Goal: Transaction & Acquisition: Obtain resource

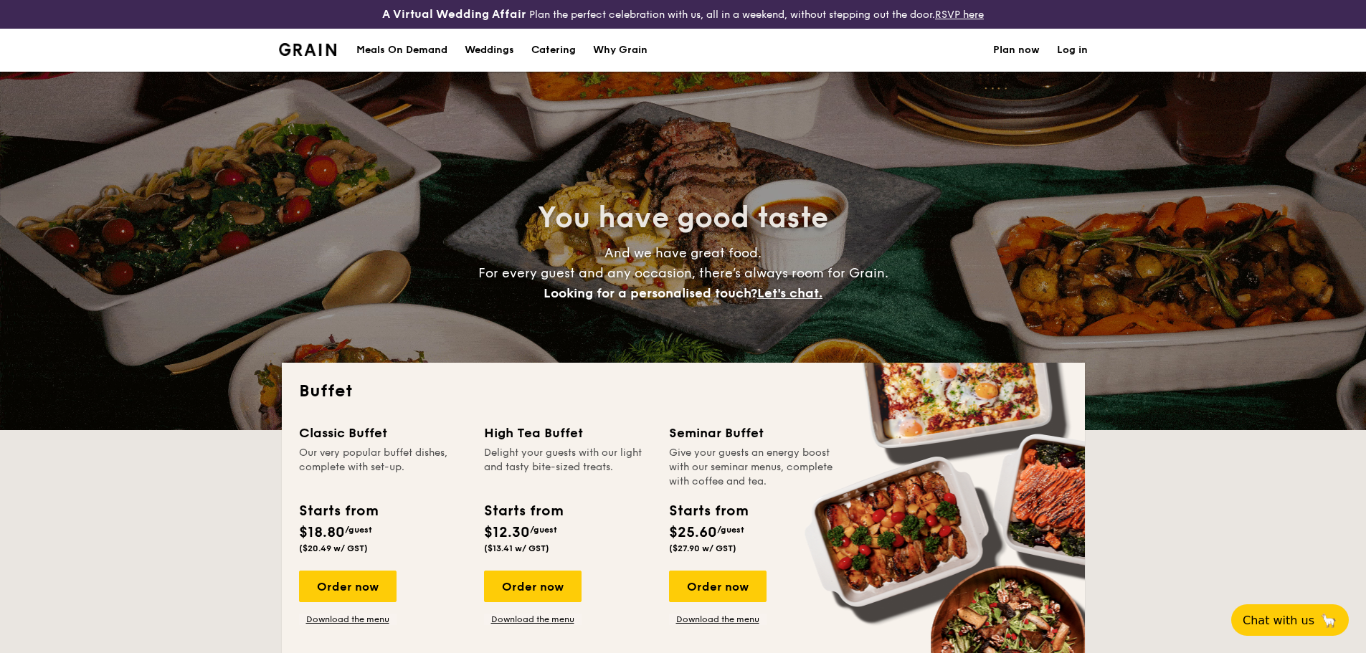
select select
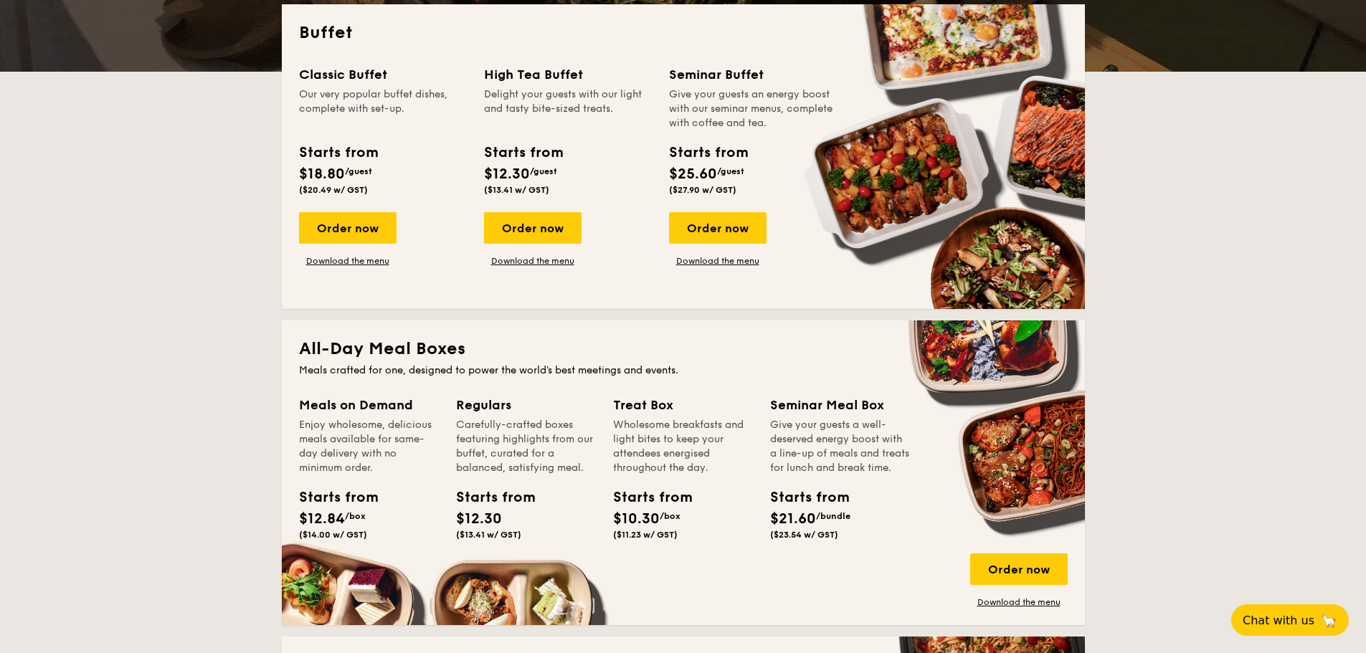
scroll to position [287, 0]
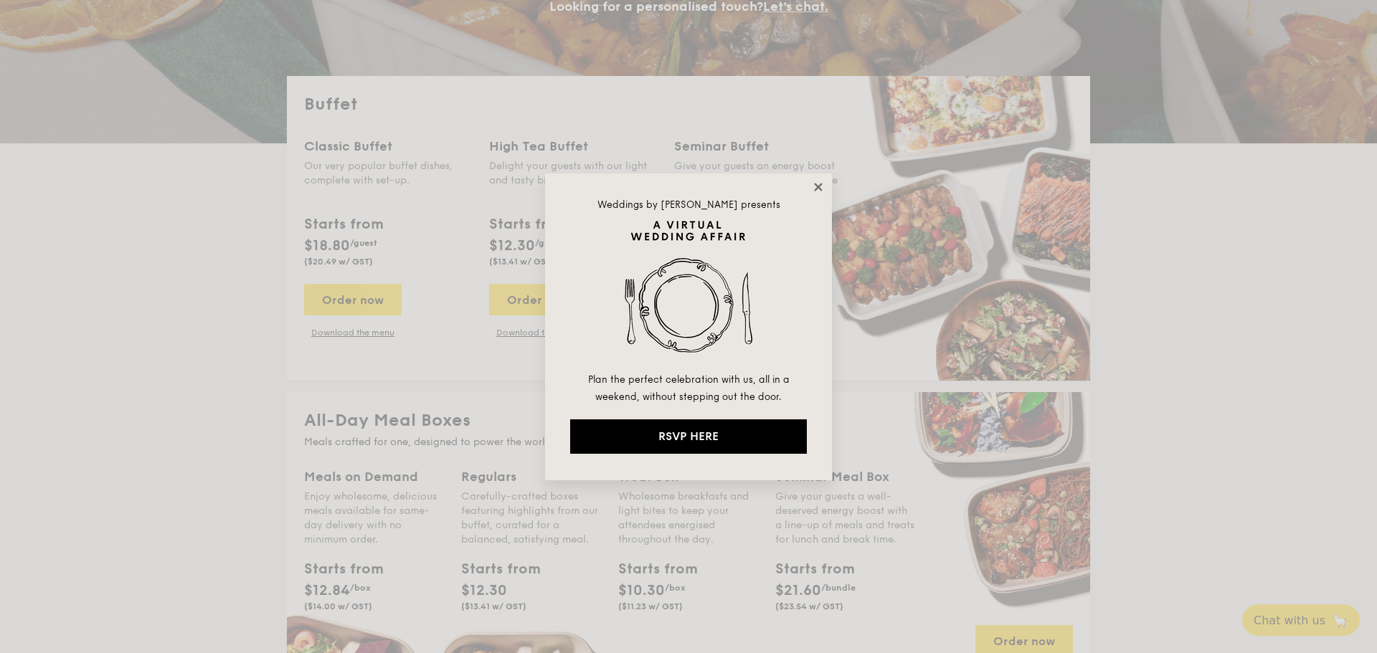
click at [816, 190] on icon at bounding box center [818, 187] width 8 height 8
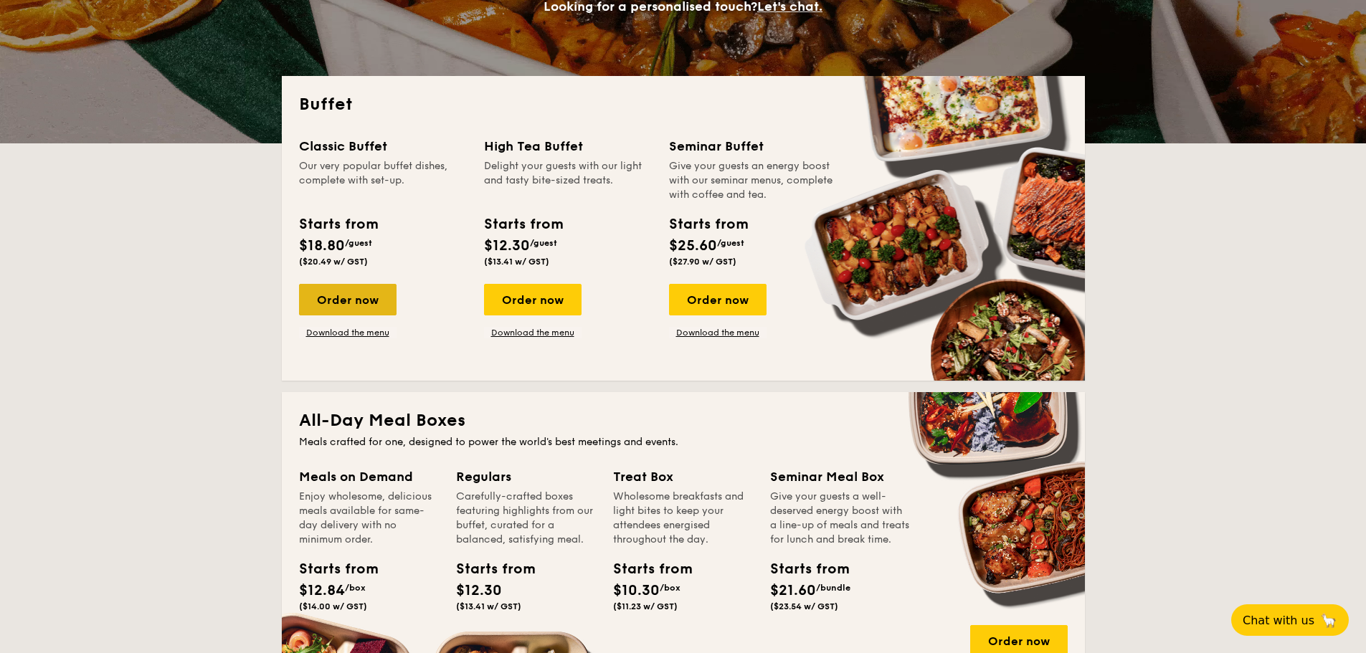
click at [359, 306] on div "Order now" at bounding box center [348, 300] width 98 height 32
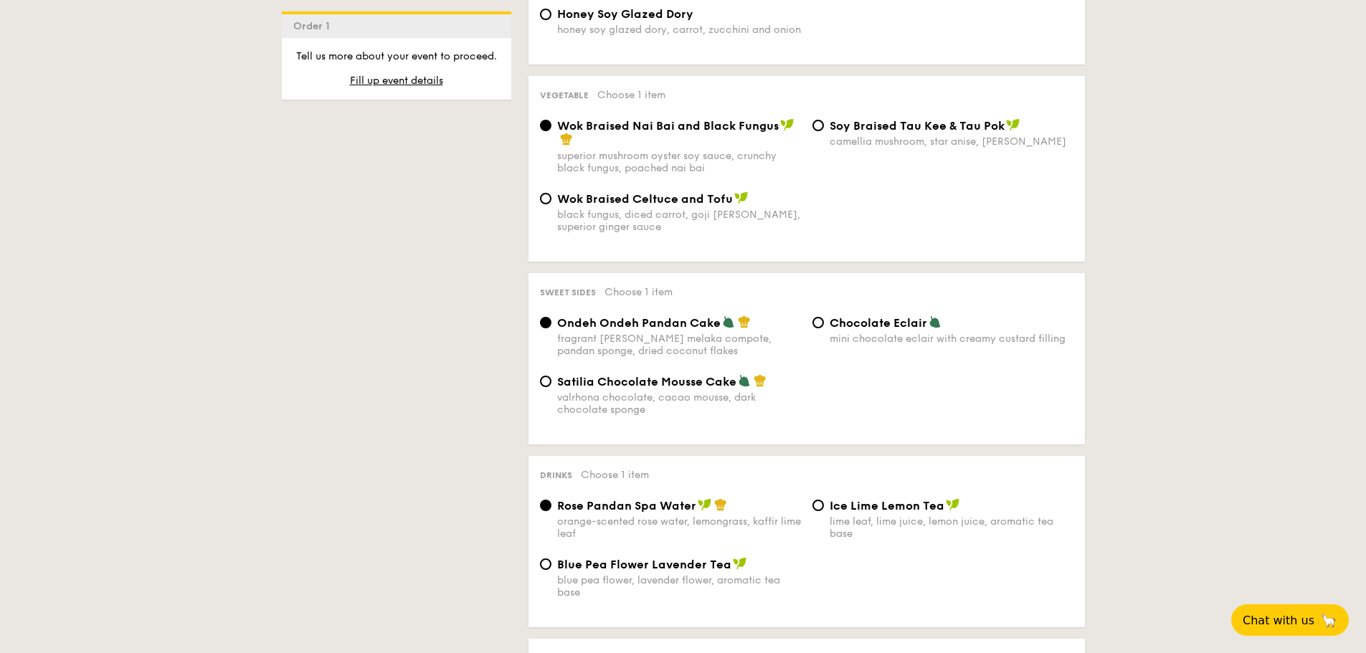
scroll to position [1148, 0]
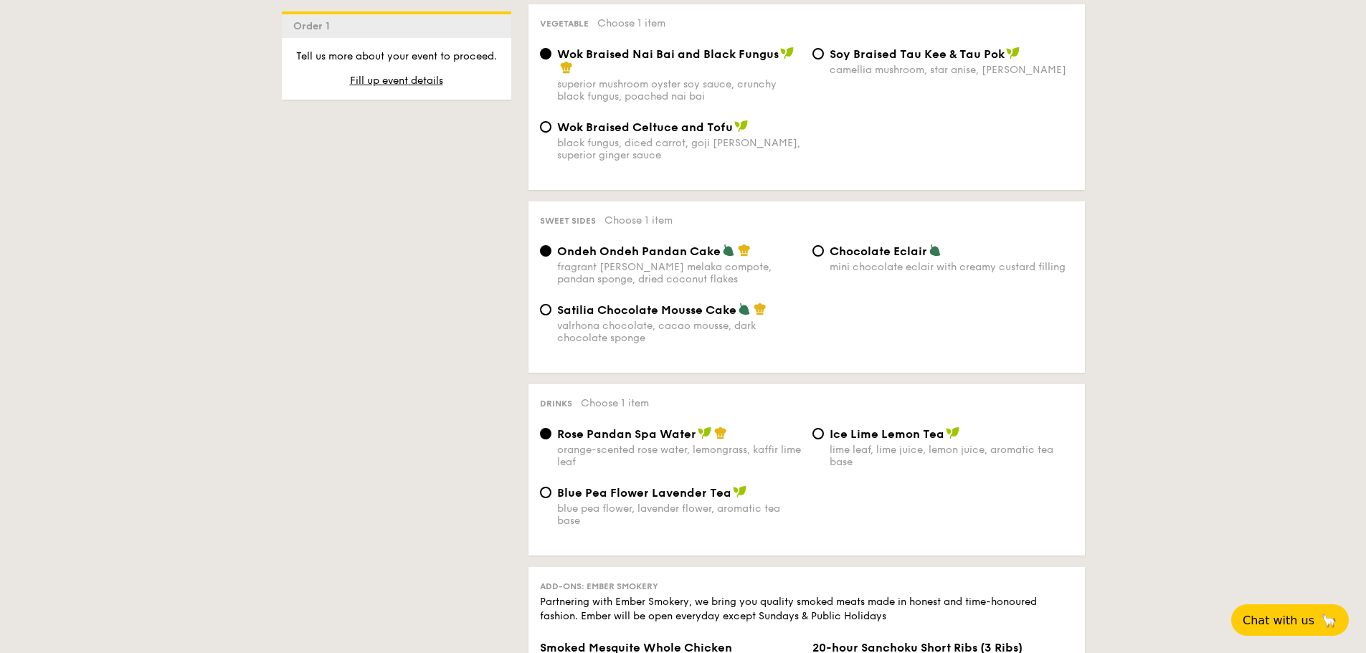
select select
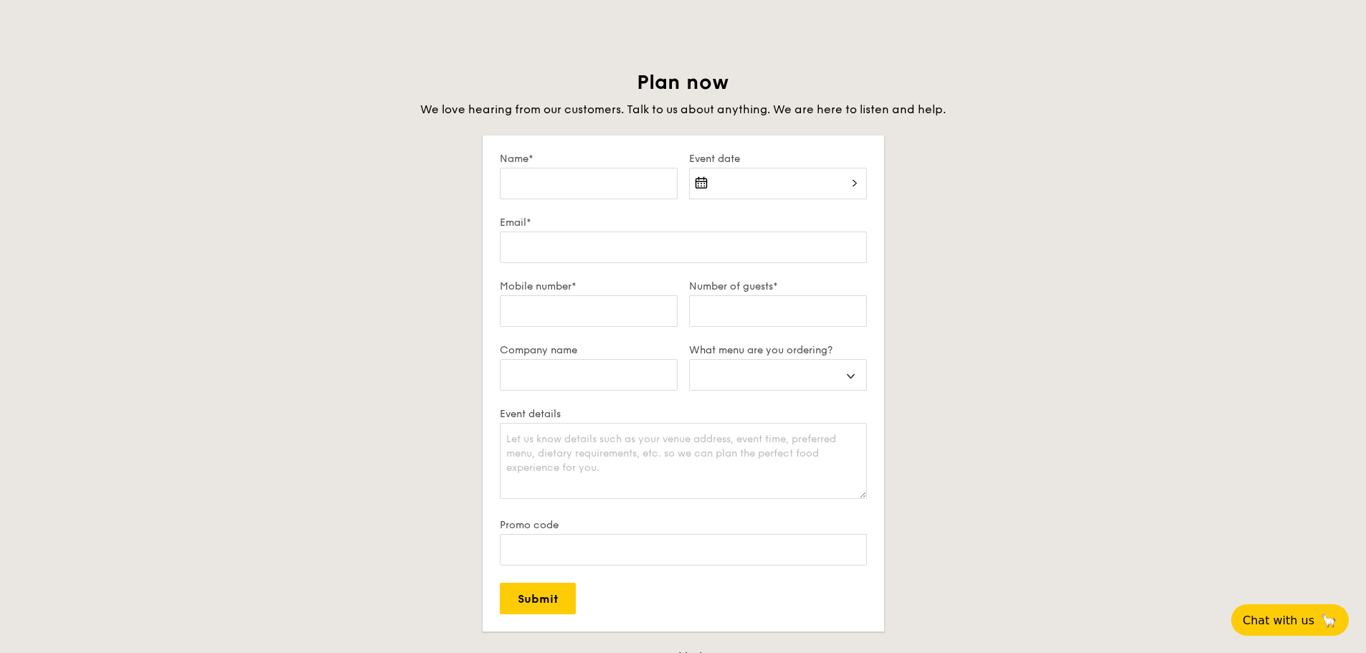
scroll to position [316, 0]
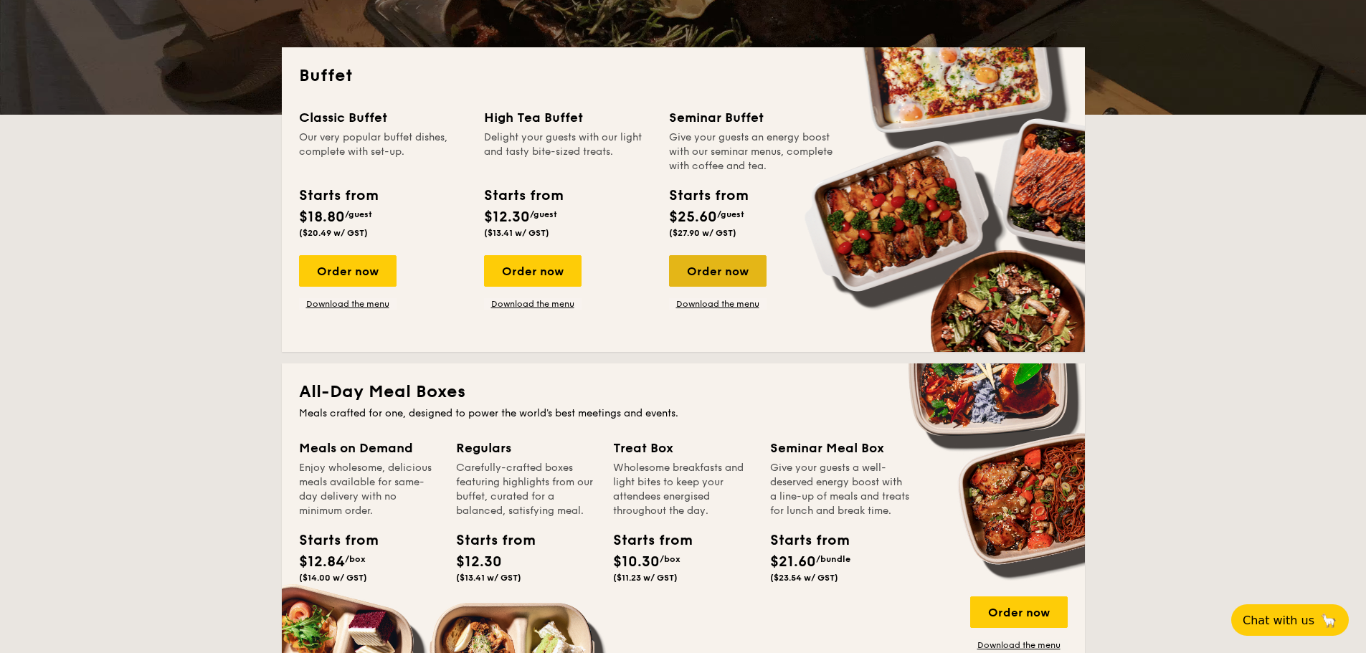
click at [754, 273] on div "Order now" at bounding box center [718, 271] width 98 height 32
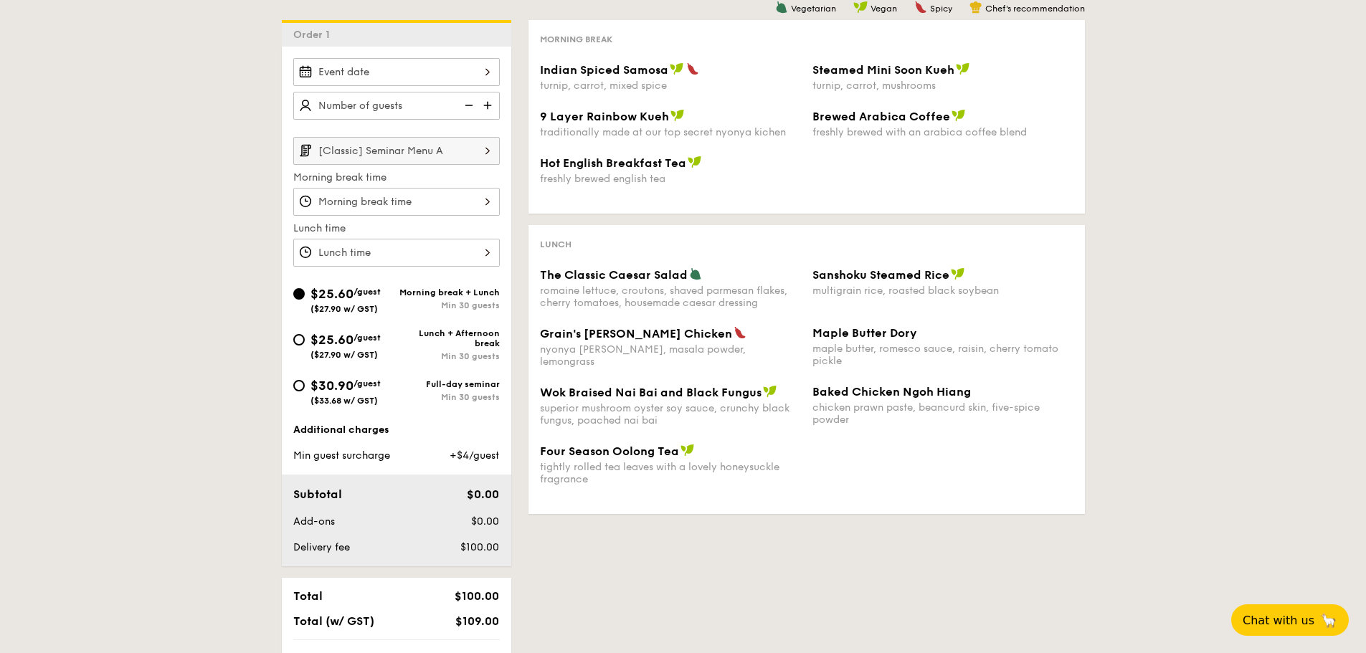
scroll to position [430, 0]
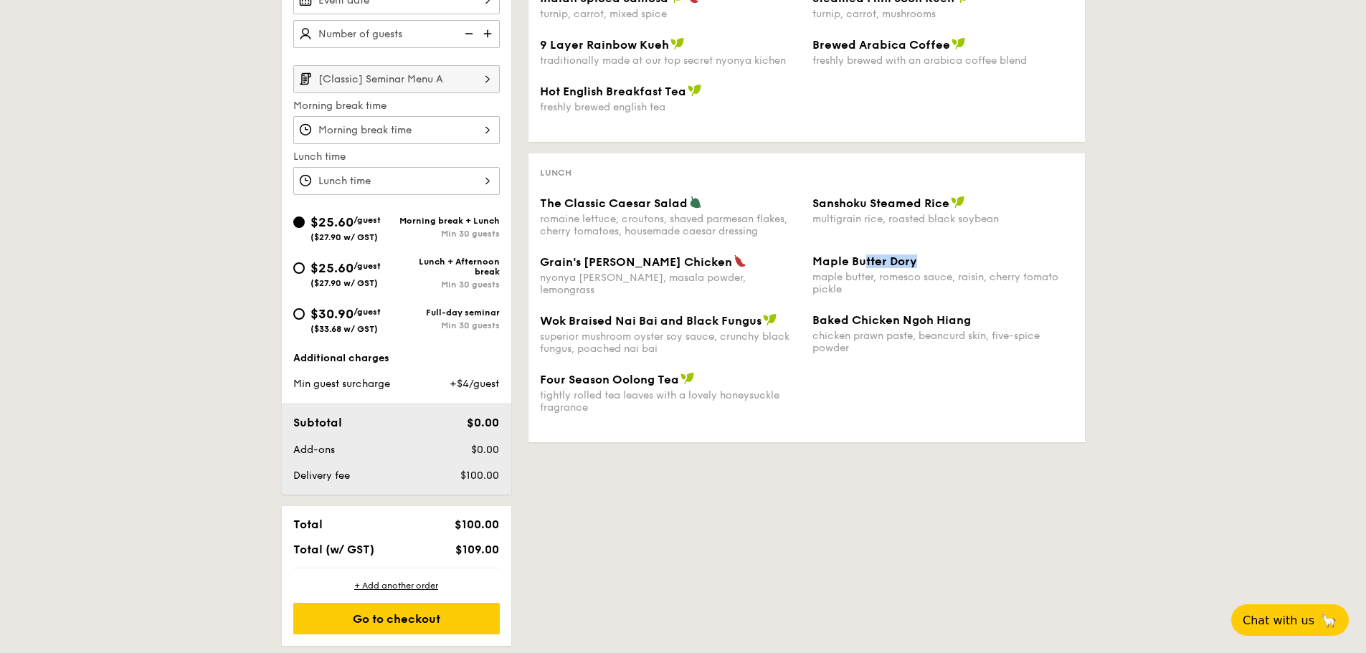
drag, startPoint x: 864, startPoint y: 266, endPoint x: 934, endPoint y: 265, distance: 69.6
click at [933, 264] on div "Maple Butter Dory" at bounding box center [943, 262] width 261 height 14
click at [991, 274] on div "maple butter, romesco sauce, raisin, cherry tomato pickle" at bounding box center [943, 283] width 261 height 24
drag, startPoint x: 875, startPoint y: 296, endPoint x: 821, endPoint y: 260, distance: 64.7
click at [821, 260] on div "Grain's [PERSON_NAME] Chicken nyonya [PERSON_NAME], masala powder, lemongrass M…" at bounding box center [806, 284] width 545 height 59
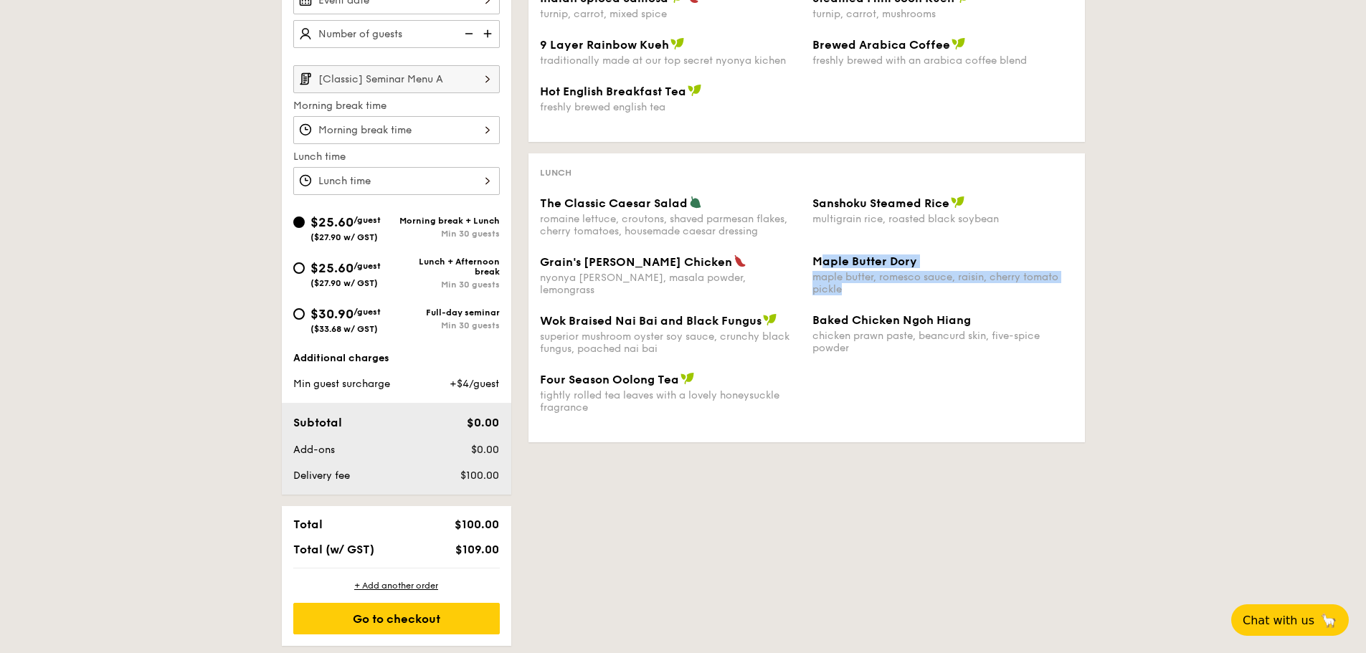
click at [920, 280] on div "maple butter, romesco sauce, raisin, cherry tomato pickle" at bounding box center [943, 283] width 261 height 24
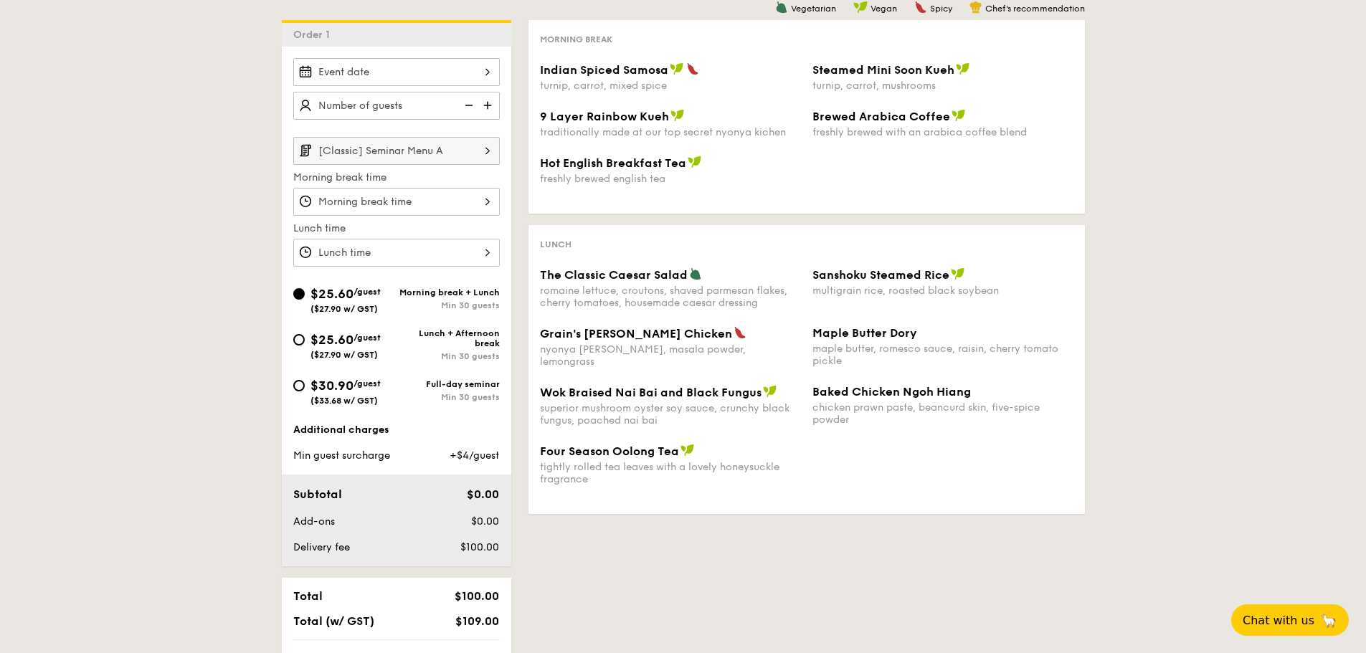
scroll to position [287, 0]
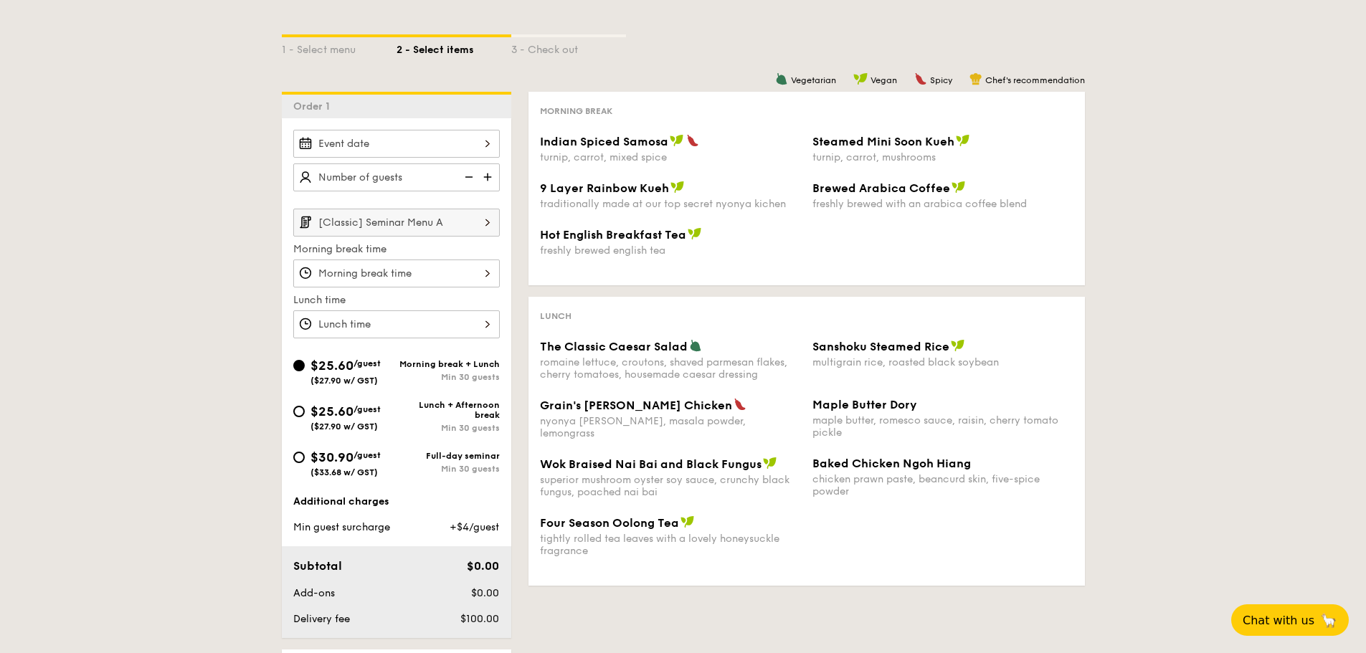
click at [453, 279] on div at bounding box center [396, 274] width 207 height 28
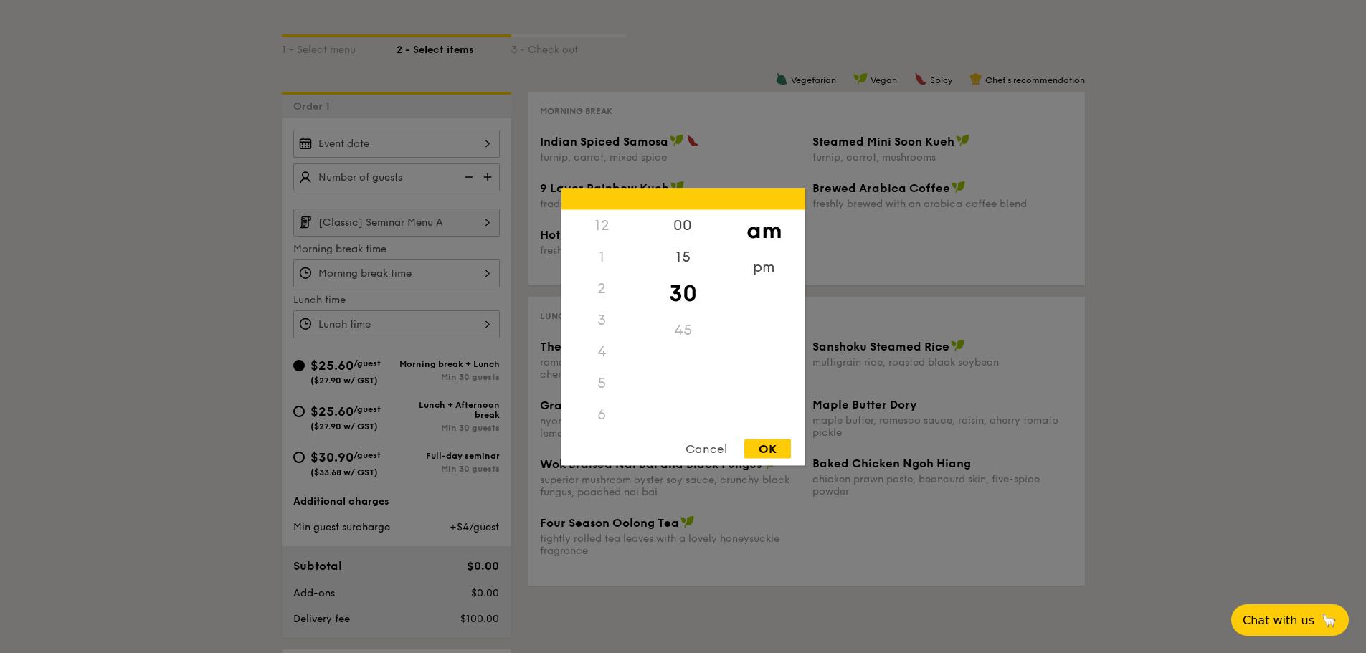
scroll to position [158, 0]
click at [1053, 295] on div at bounding box center [683, 326] width 1366 height 653
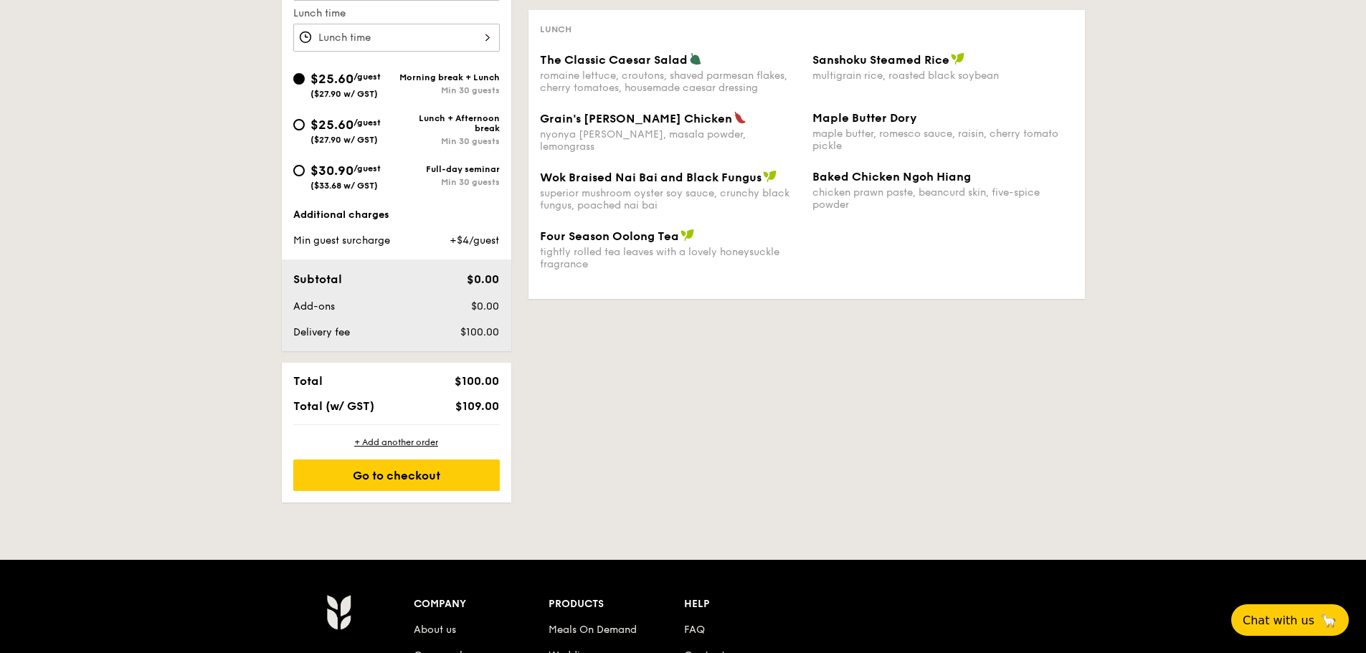
scroll to position [905, 0]
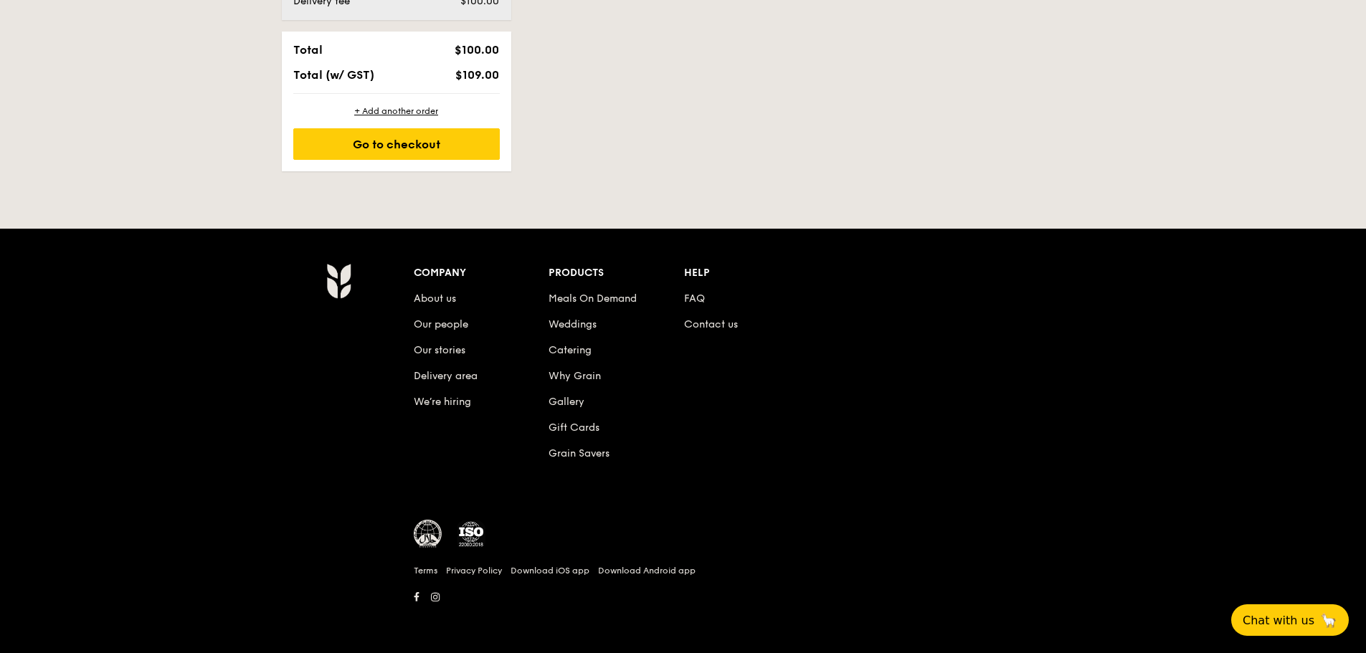
select select
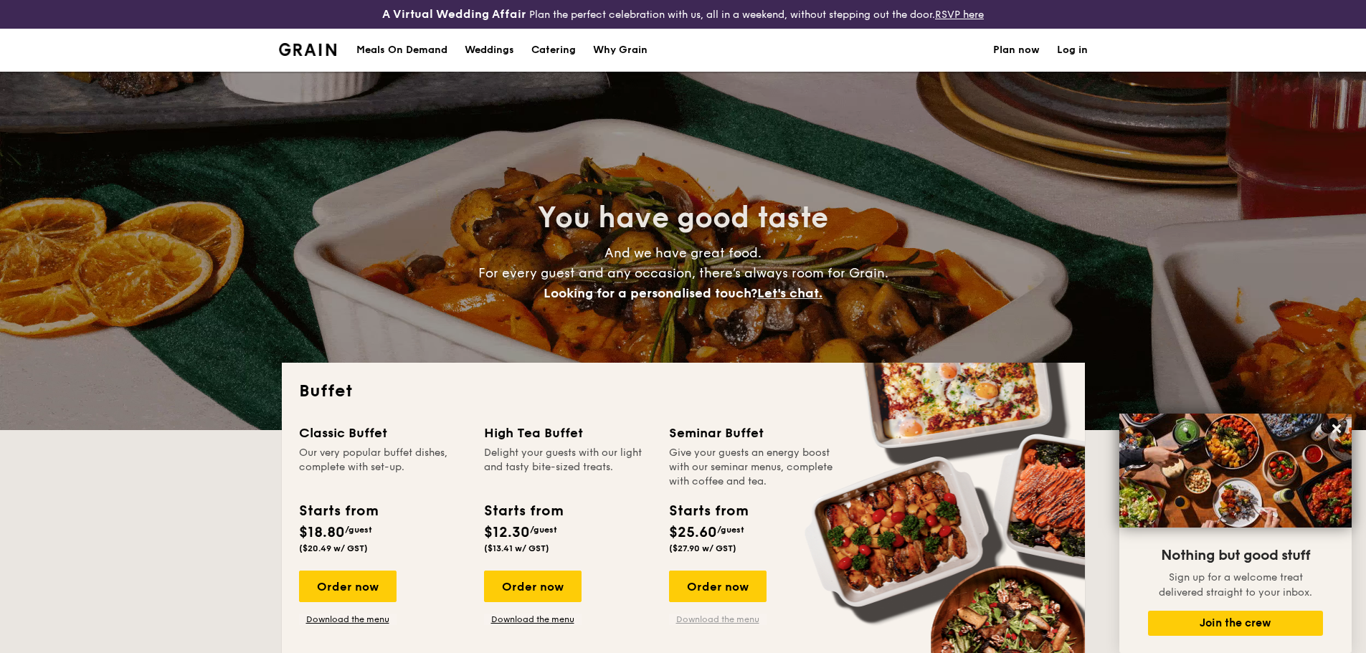
click at [732, 617] on link "Download the menu" at bounding box center [718, 619] width 98 height 11
